Goal: Find specific page/section: Find specific page/section

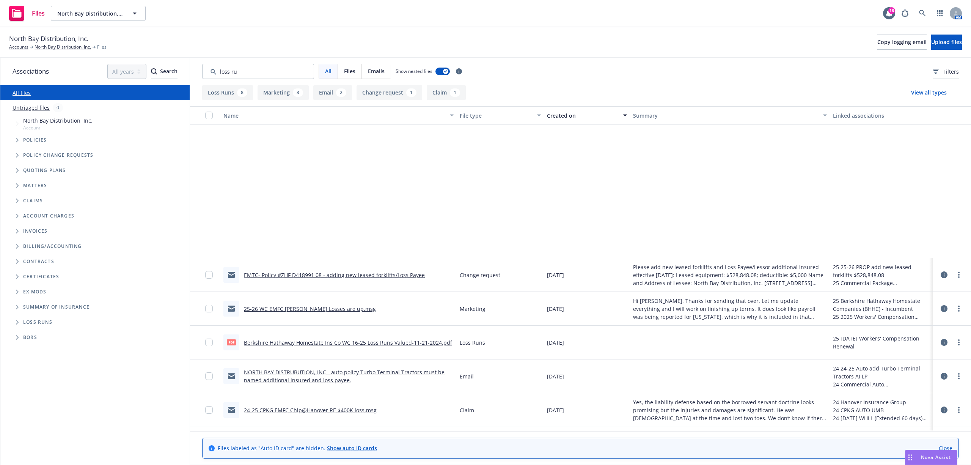
scroll to position [195, 0]
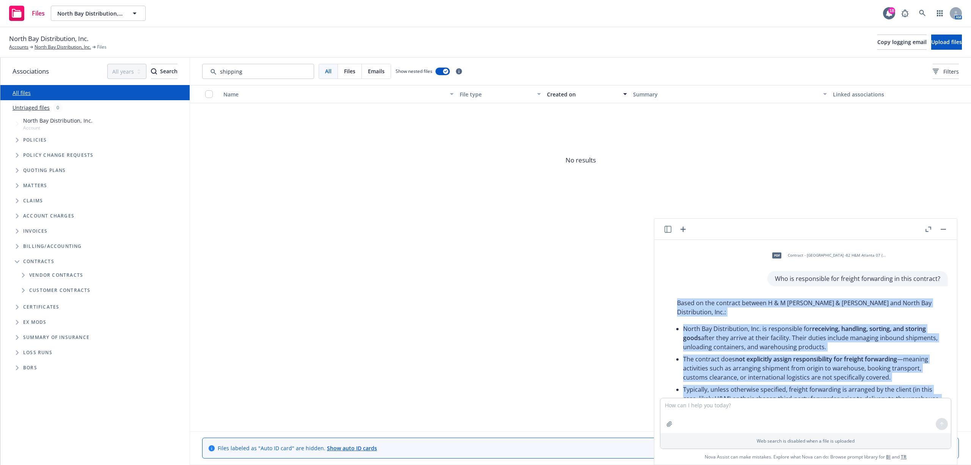
scroll to position [114, 0]
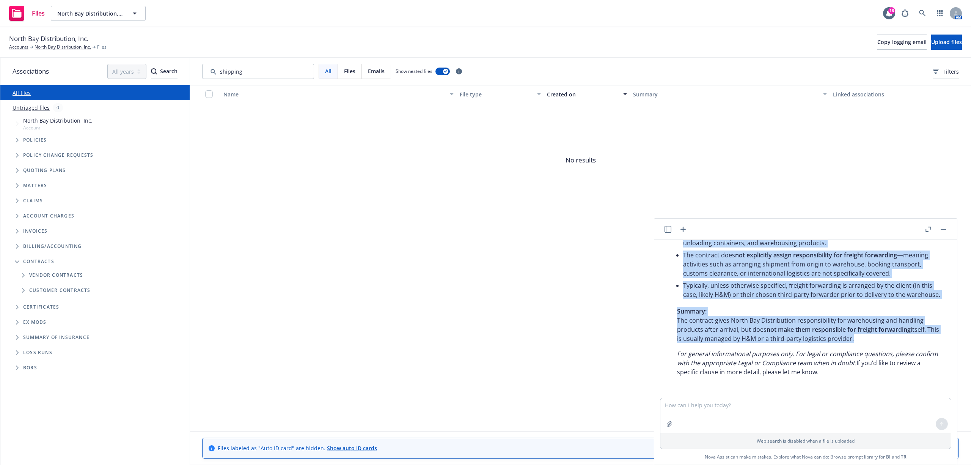
click at [945, 228] on button "button" at bounding box center [943, 229] width 9 height 9
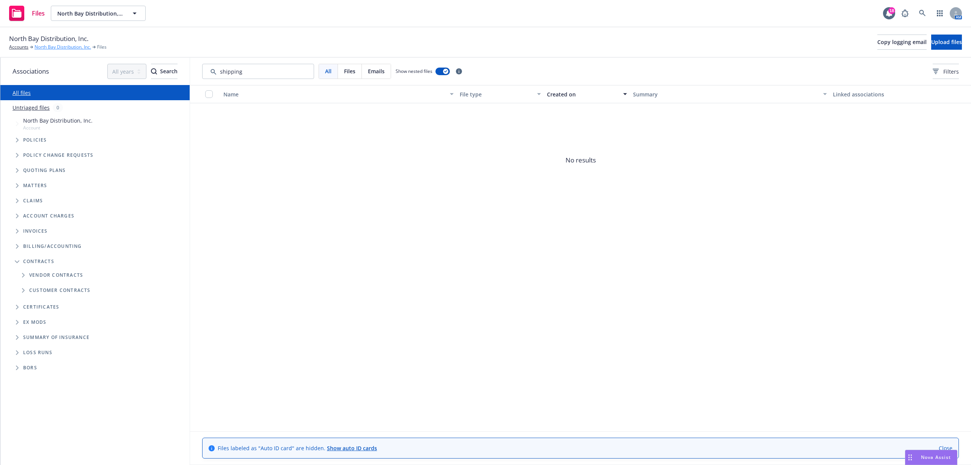
click at [49, 49] on link "North Bay Distribution, Inc." at bounding box center [63, 47] width 57 height 7
